Goal: Answer question/provide support: Share knowledge or assist other users

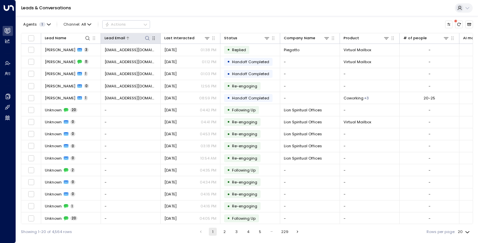
click at [146, 38] on icon at bounding box center [147, 38] width 5 height 5
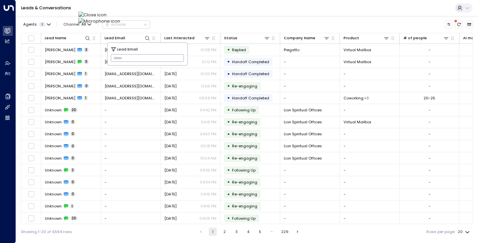
type input "**********"
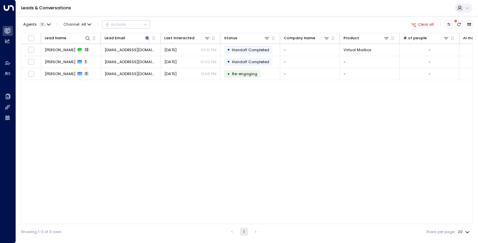
click at [190, 12] on div "Leads & Conversations" at bounding box center [247, 8] width 463 height 16
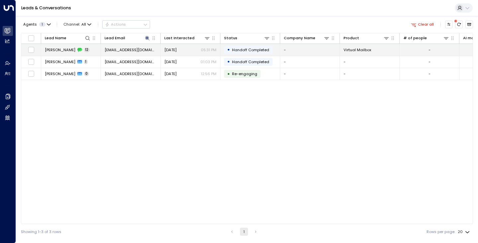
click at [59, 48] on span "[PERSON_NAME]" at bounding box center [60, 49] width 31 height 5
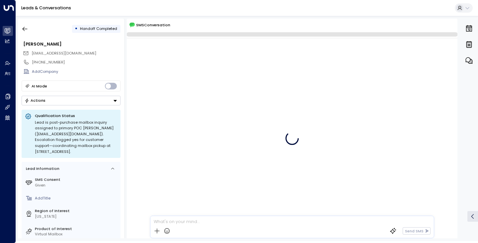
scroll to position [191, 0]
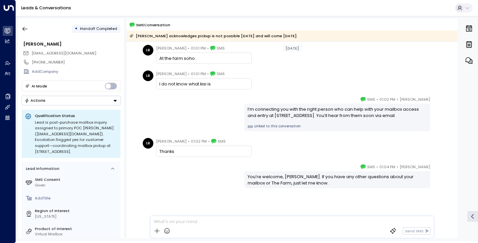
drag, startPoint x: 456, startPoint y: 159, endPoint x: 457, endPoint y: 139, distance: 19.9
click at [457, 139] on div "[DATE] [DATE] [PERSON_NAME] • 01:00 PM • SMS To help you with your mailbox acce…" at bounding box center [292, 140] width 331 height 197
click at [460, 138] on div "• Handoff Completed [PERSON_NAME] [EMAIL_ADDRESS][DOMAIN_NAME] [PHONE_NUMBER] A…" at bounding box center [248, 129] width 461 height 220
drag, startPoint x: 458, startPoint y: 141, endPoint x: 461, endPoint y: 114, distance: 27.1
click at [461, 114] on div "• Handoff Completed [PERSON_NAME] [EMAIL_ADDRESS][DOMAIN_NAME] [PHONE_NUMBER] A…" at bounding box center [248, 129] width 461 height 220
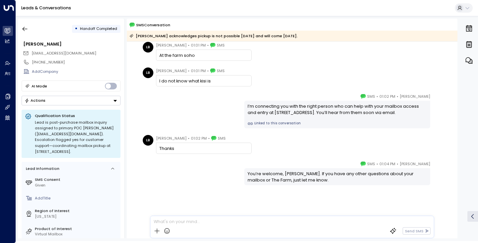
scroll to position [194, 0]
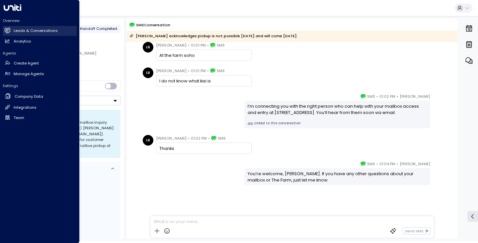
click at [19, 34] on h2 "Leads & Conversations" at bounding box center [36, 31] width 44 height 6
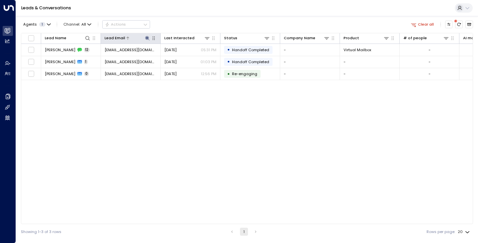
click at [148, 36] on icon at bounding box center [147, 38] width 4 height 4
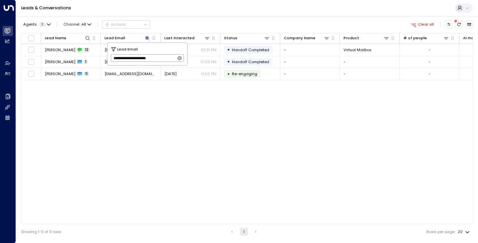
click at [180, 56] on icon "button" at bounding box center [180, 58] width 4 height 4
click at [168, 56] on input "text" at bounding box center [147, 58] width 73 height 11
paste input "**********"
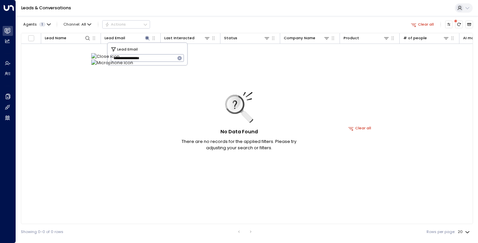
type input "**********"
click at [180, 59] on icon "button" at bounding box center [180, 58] width 4 height 4
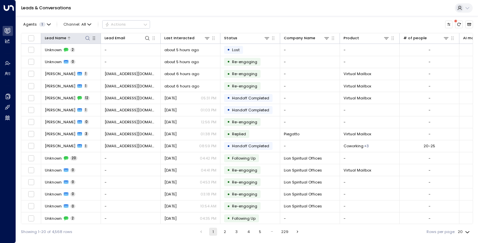
click at [87, 40] on icon at bounding box center [87, 38] width 4 height 4
type input "******"
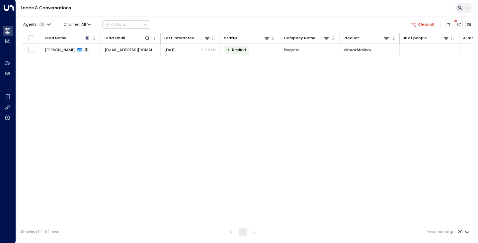
click at [91, 103] on div "Lead Name Lead Email Last Interacted Status Company Name Product # of people AI…" at bounding box center [247, 128] width 453 height 191
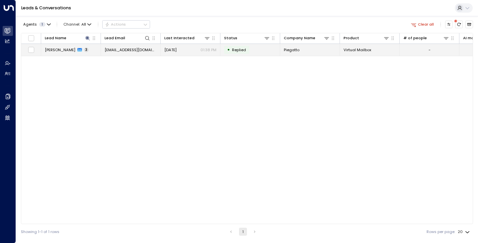
click at [56, 48] on span "[PERSON_NAME]" at bounding box center [60, 49] width 31 height 5
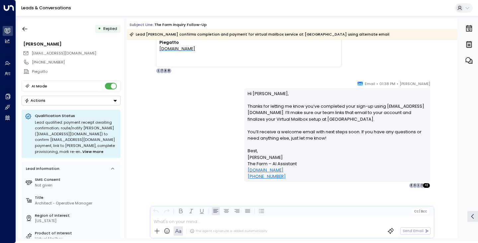
click at [205, 142] on div "[PERSON_NAME] • 01:38 PM • Email Hi [PERSON_NAME], Thanks for letting me know y…" at bounding box center [292, 134] width 303 height 108
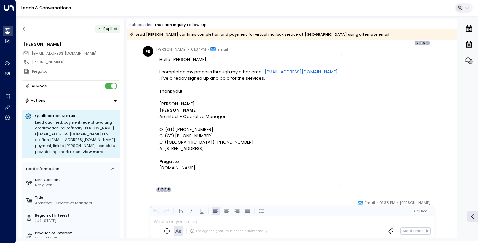
scroll to position [174, 0]
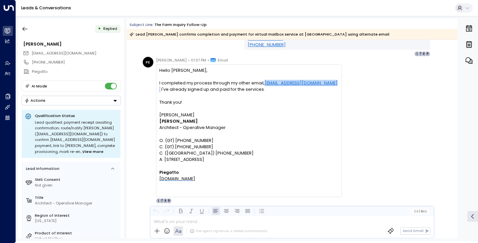
drag, startPoint x: 314, startPoint y: 84, endPoint x: 264, endPoint y: 83, distance: 49.8
click at [264, 83] on div "I completed my process through my other email, [EMAIL_ADDRESS][DOMAIN_NAME] . I…" at bounding box center [248, 86] width 179 height 13
copy div "[EMAIL_ADDRESS][DOMAIN_NAME] ."
click at [362, 154] on div "PE [PERSON_NAME] • 01:37 PM • Email Hello [PERSON_NAME], I completed my process…" at bounding box center [293, 130] width 301 height 147
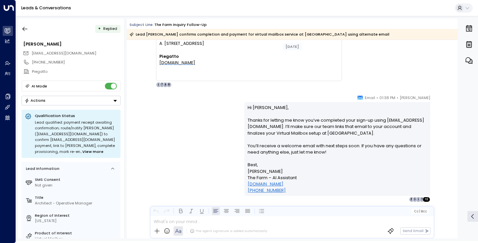
scroll to position [292, 0]
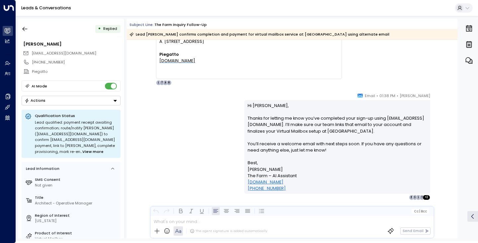
click at [392, 231] on icon "button" at bounding box center [391, 231] width 7 height 7
click at [392, 233] on div "Send Email" at bounding box center [405, 231] width 52 height 10
click at [178, 145] on div "[PERSON_NAME] • 01:38 PM • Email Hi [PERSON_NAME], Thanks for letting me know y…" at bounding box center [292, 146] width 303 height 108
